Goal: Task Accomplishment & Management: Use online tool/utility

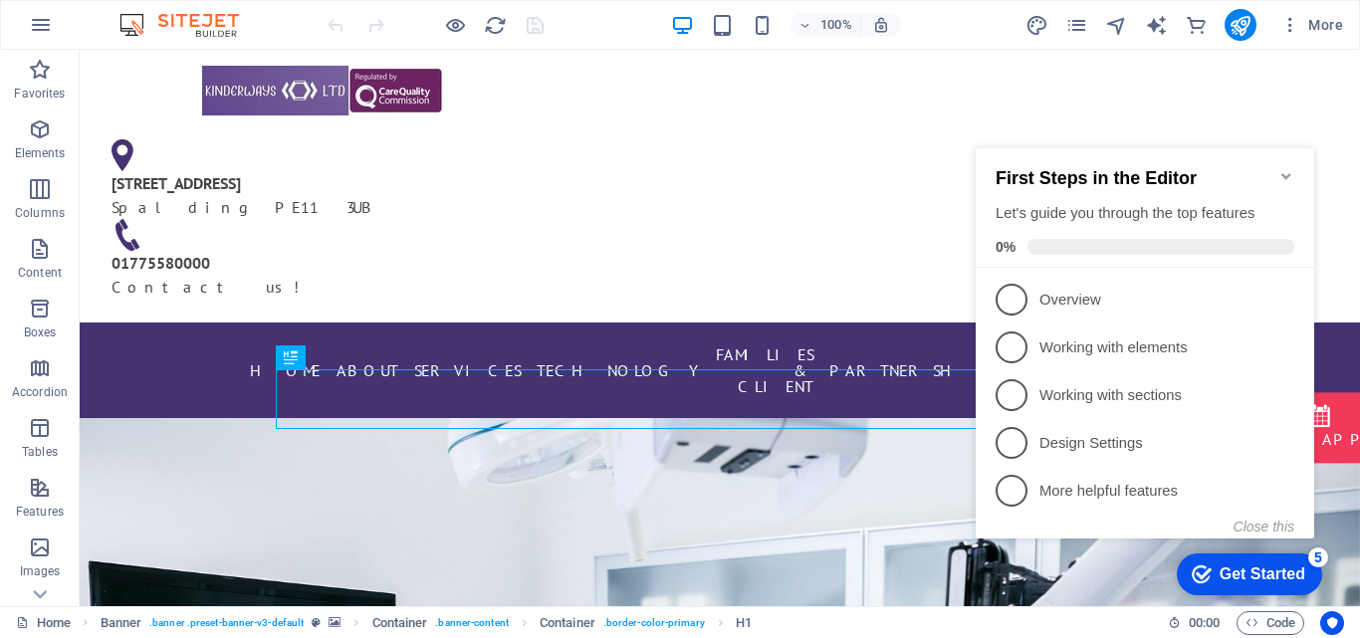
click at [70, 19] on div "100% More" at bounding box center [680, 25] width 1358 height 48
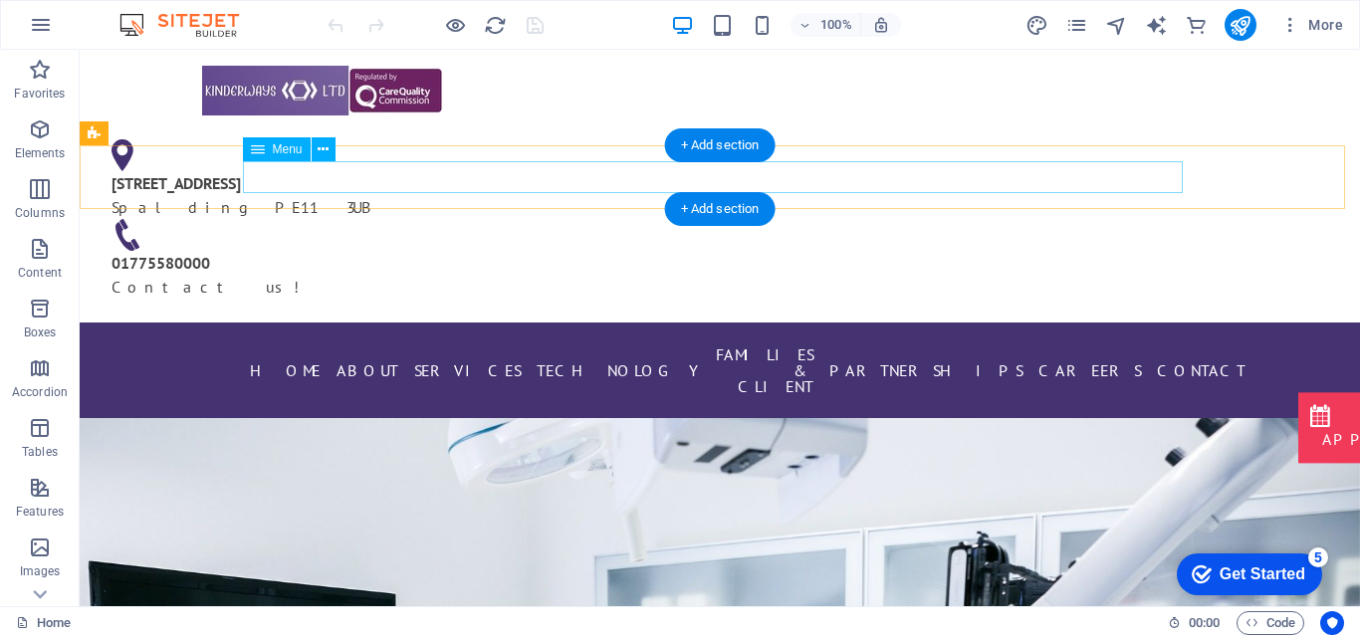
click at [370, 339] on nav "Home About Services TECHNOLOGY Families & Client Partnerships careers Contact" at bounding box center [720, 371] width 940 height 64
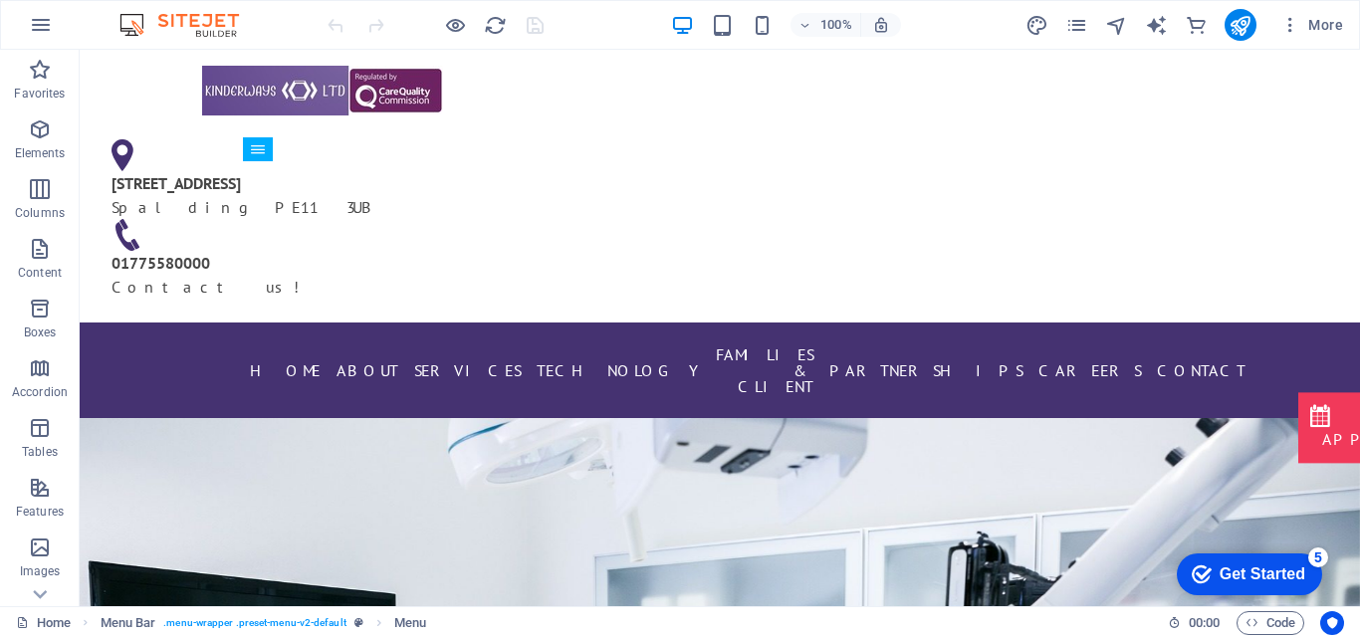
drag, startPoint x: 1353, startPoint y: 69, endPoint x: 1438, endPoint y: 94, distance: 88.2
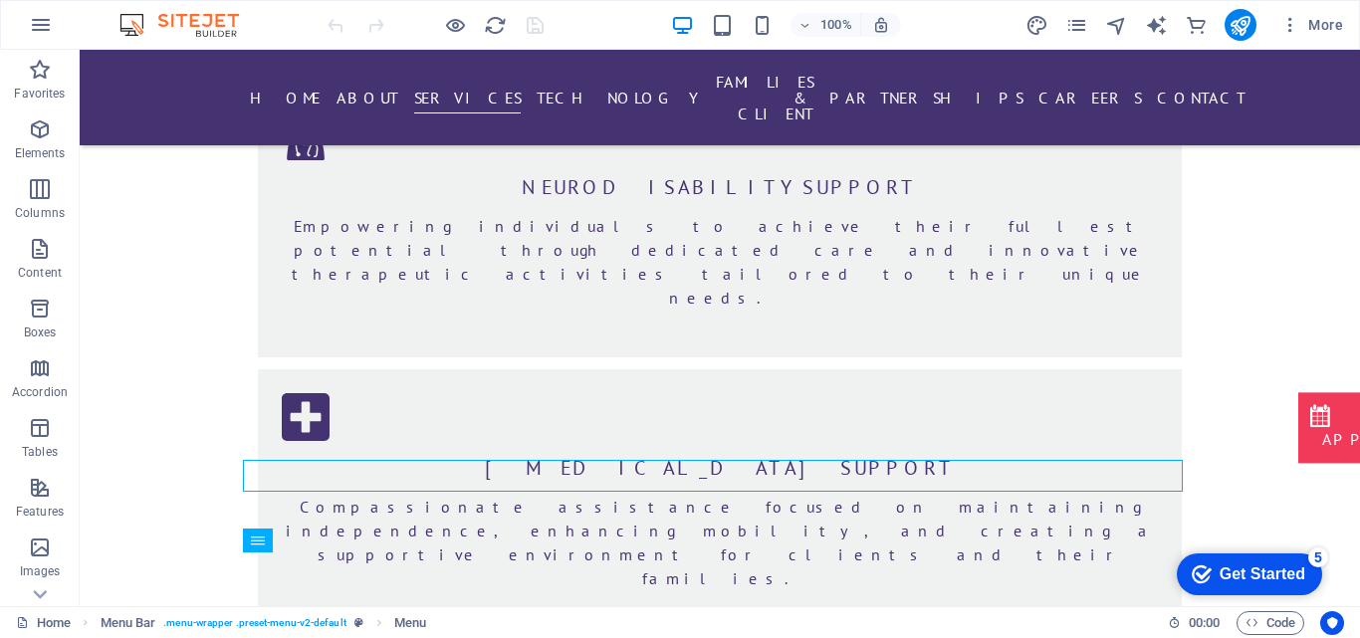
scroll to position [2541, 0]
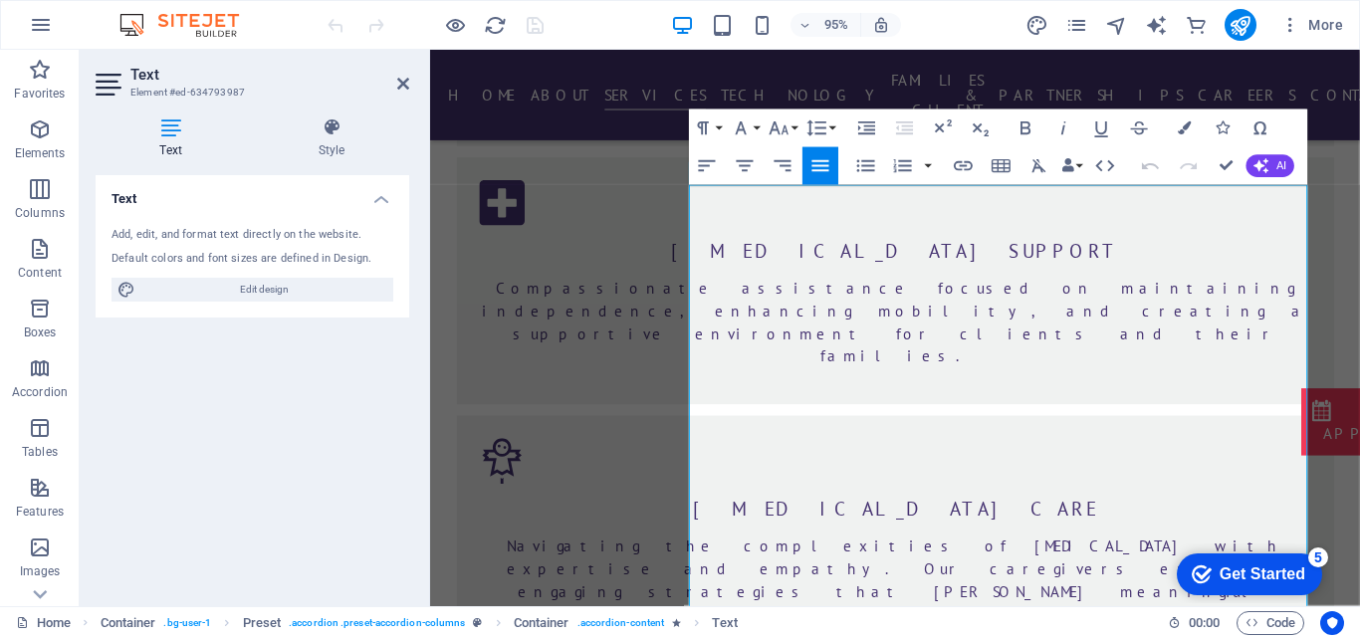
scroll to position [2900, 0]
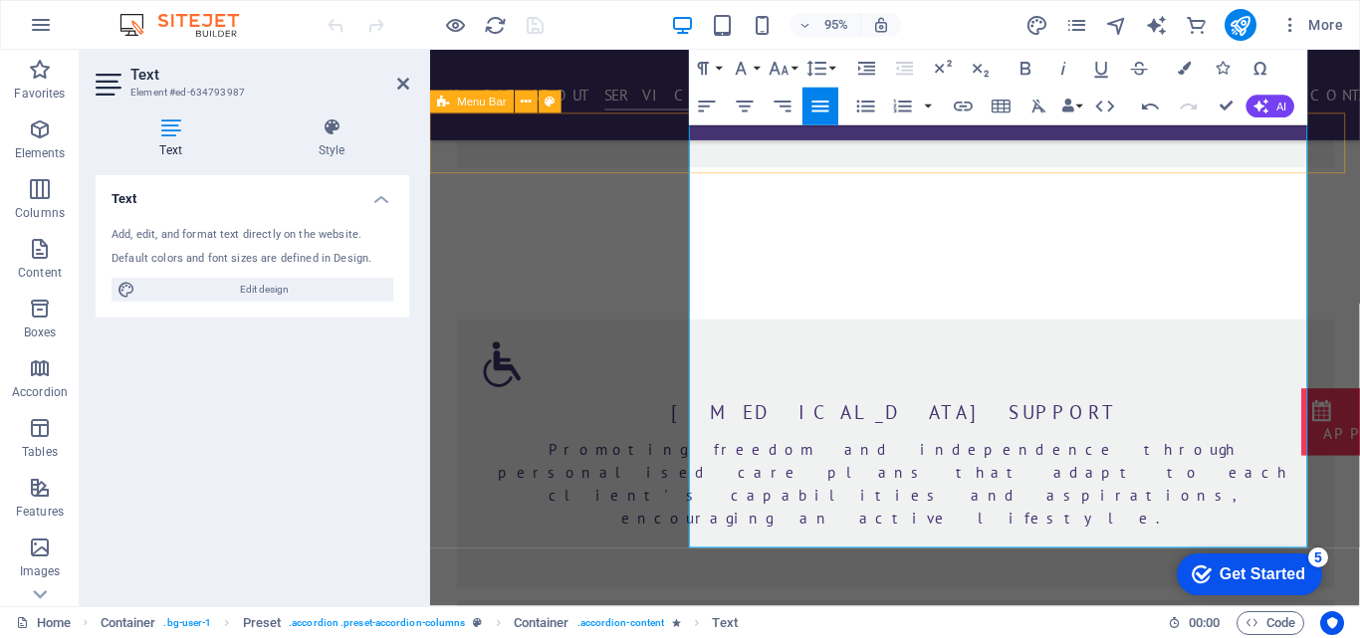
scroll to position [3363, 0]
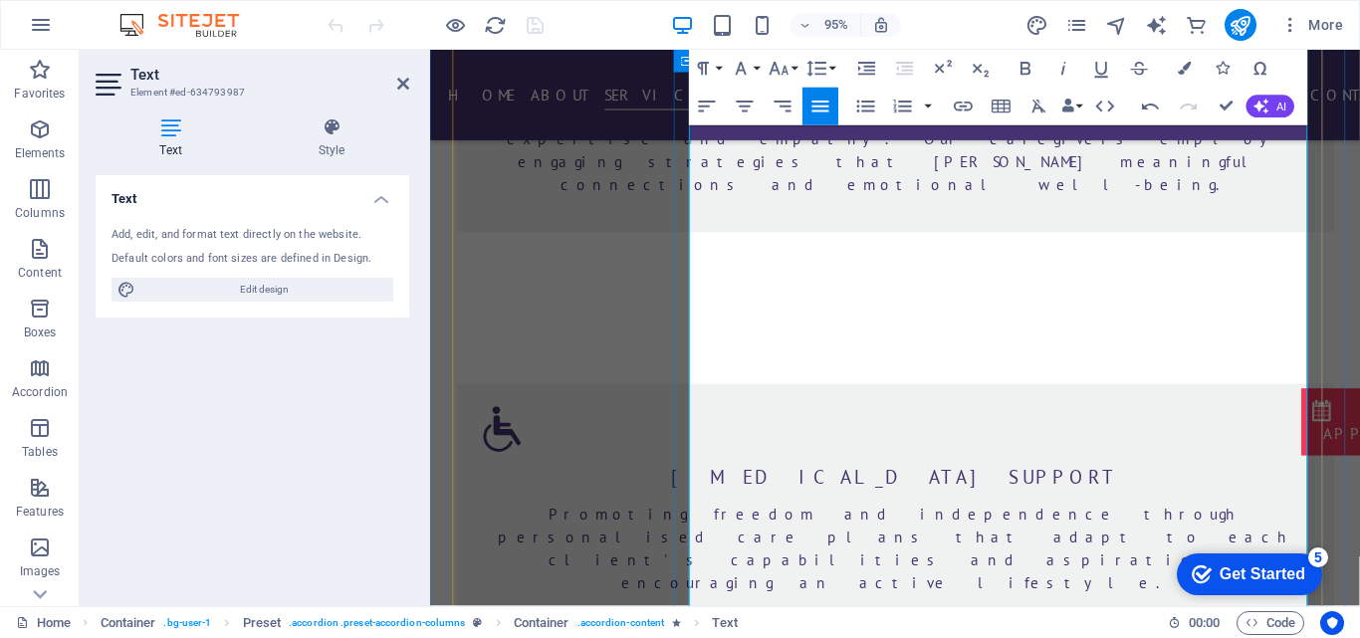
drag, startPoint x: 742, startPoint y: 445, endPoint x: 701, endPoint y: 205, distance: 243.4
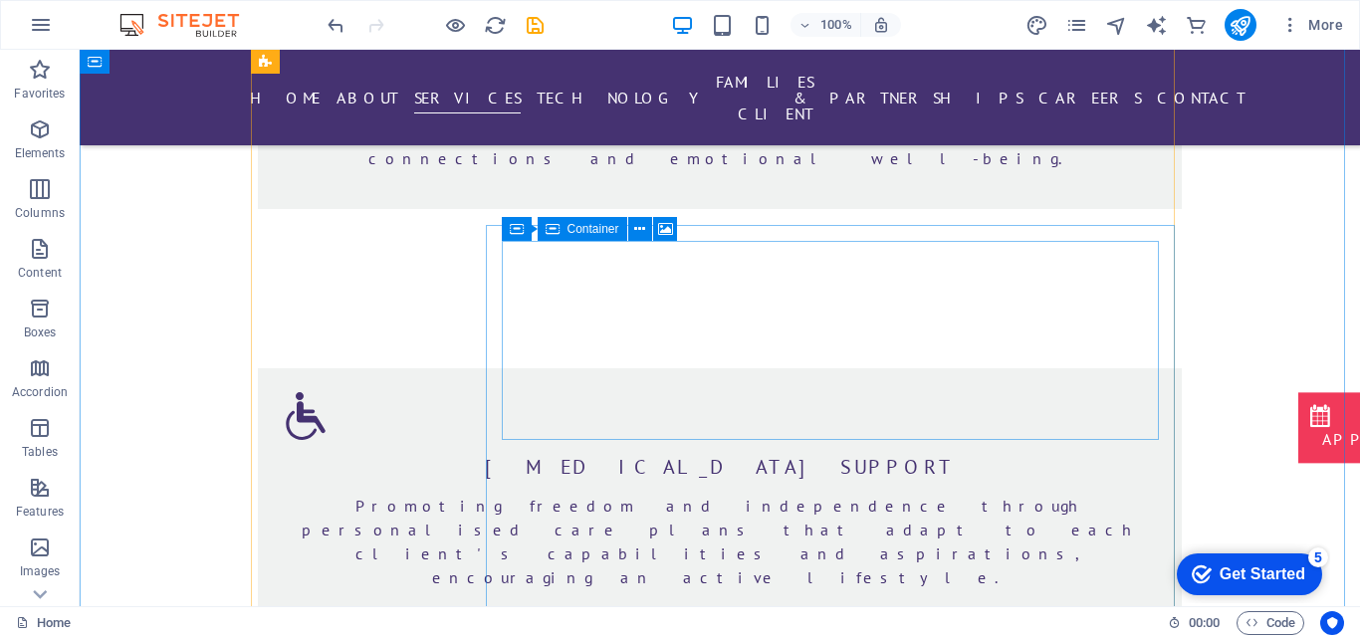
scroll to position [3403, 0]
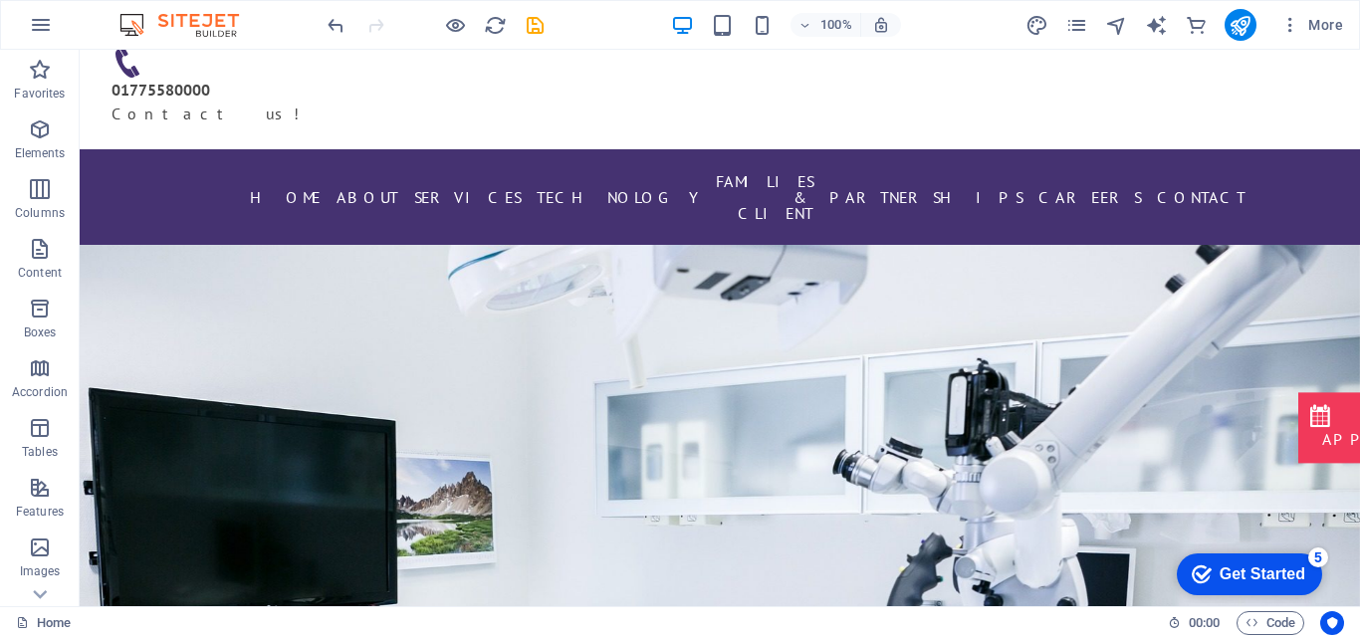
scroll to position [0, 0]
